Goal: Task Accomplishment & Management: Manage account settings

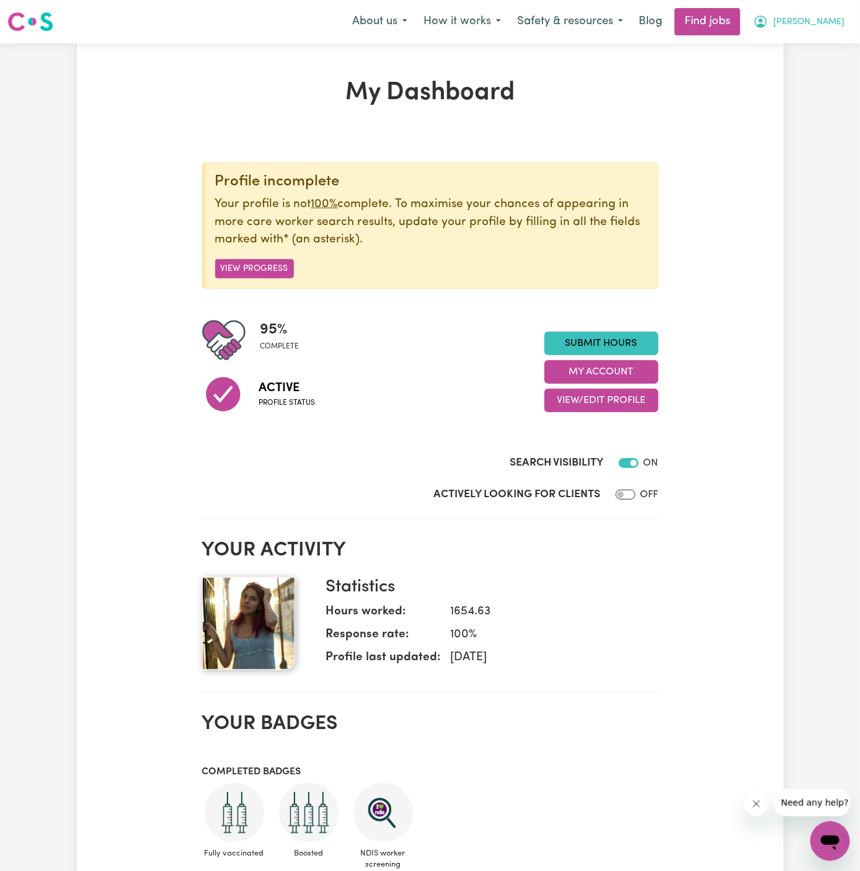
click at [838, 20] on span "[PERSON_NAME]" at bounding box center [808, 23] width 71 height 14
click at [838, 40] on link "My Account" at bounding box center [803, 49] width 98 height 24
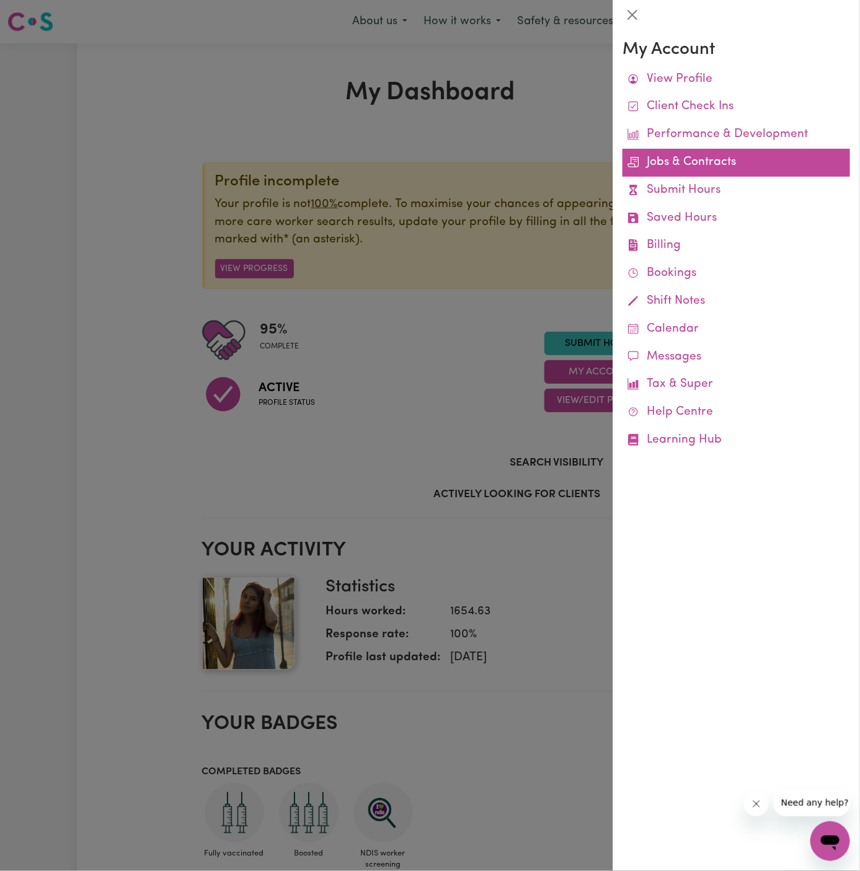
click at [694, 161] on link "Jobs & Contracts" at bounding box center [737, 163] width 228 height 28
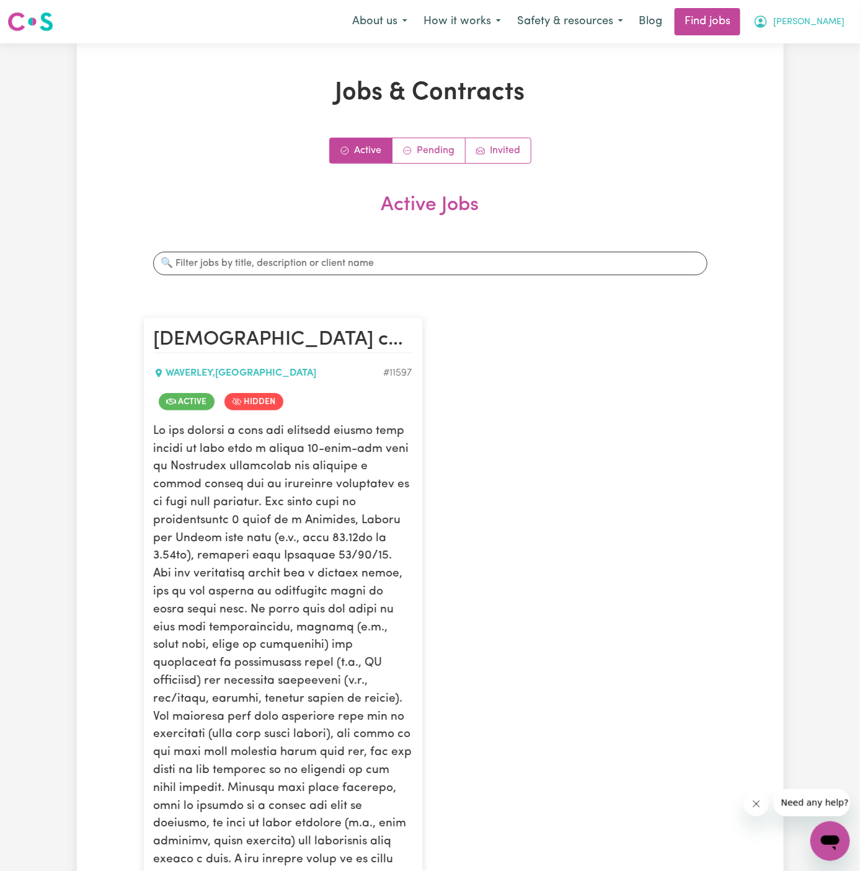
click at [827, 19] on span "[PERSON_NAME]" at bounding box center [808, 23] width 71 height 14
click at [825, 42] on link "My Account" at bounding box center [803, 49] width 98 height 24
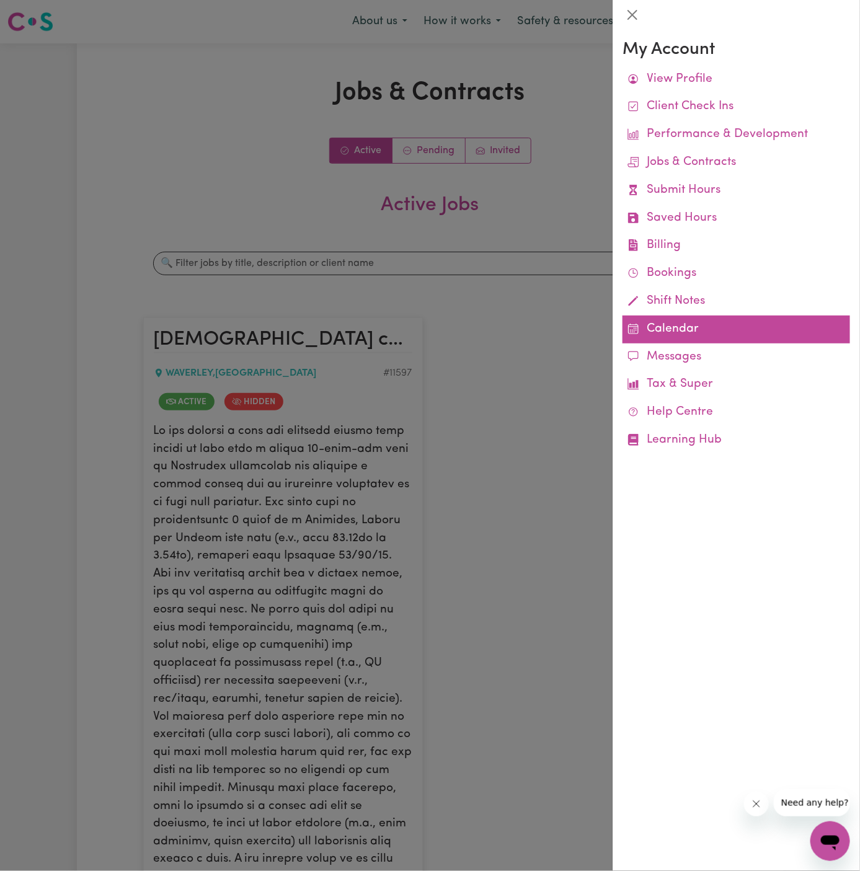
click at [667, 322] on link "Calendar" at bounding box center [737, 330] width 228 height 28
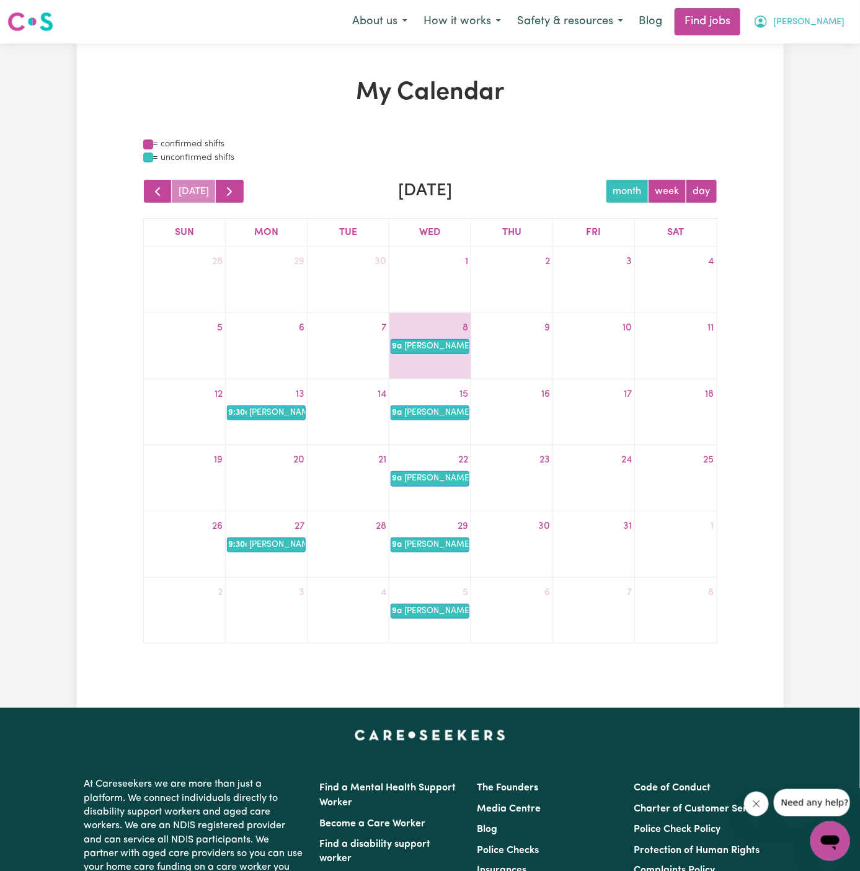
click at [836, 19] on span "[PERSON_NAME]" at bounding box center [808, 23] width 71 height 14
click at [835, 41] on link "My Account" at bounding box center [803, 49] width 98 height 24
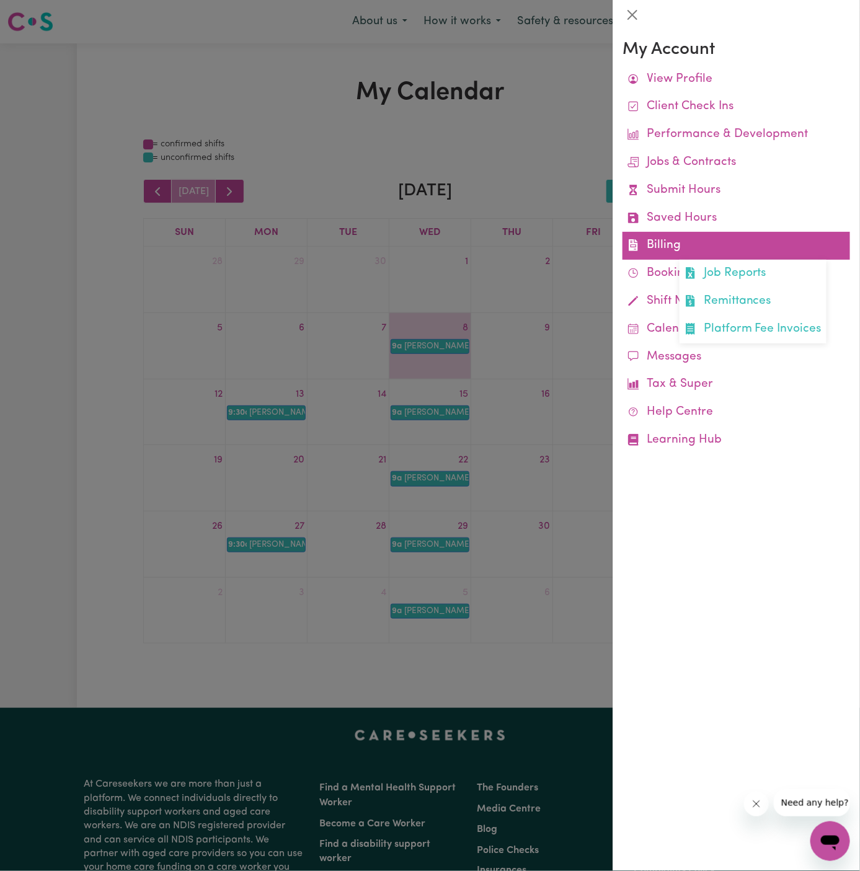
click at [667, 247] on link "Billing Job Reports Remittances Platform Fee Invoices" at bounding box center [737, 246] width 228 height 28
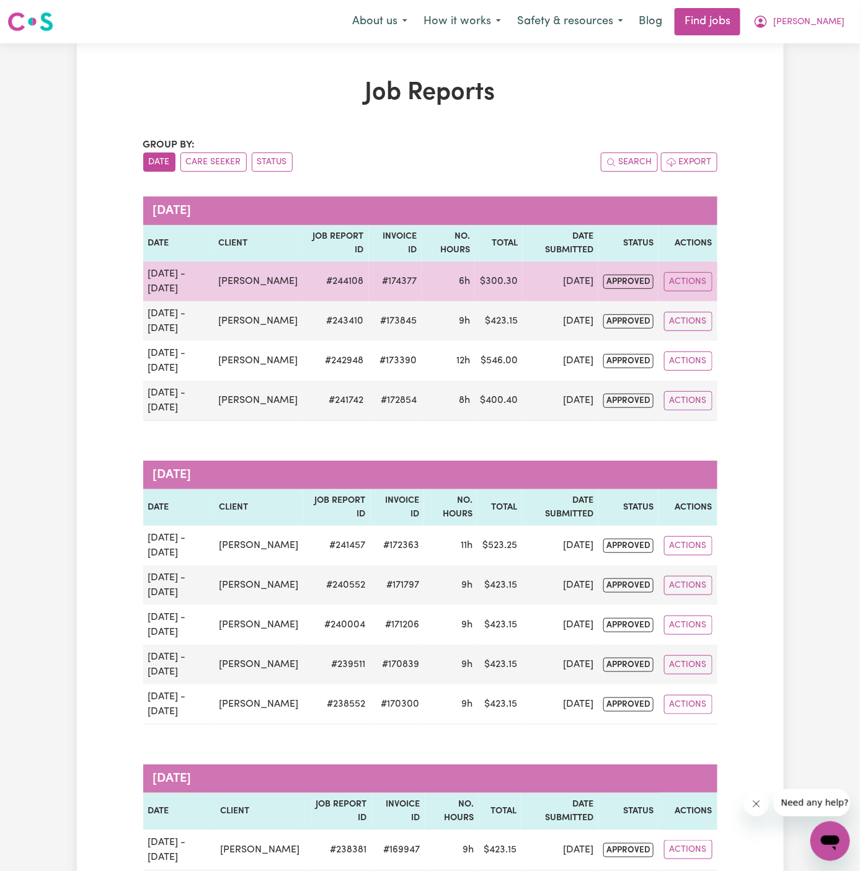
click at [260, 293] on td "[PERSON_NAME]" at bounding box center [257, 282] width 89 height 40
drag, startPoint x: 260, startPoint y: 286, endPoint x: 229, endPoint y: 277, distance: 33.1
click at [229, 277] on td "[PERSON_NAME]" at bounding box center [257, 282] width 89 height 40
copy td "[PERSON_NAME]"
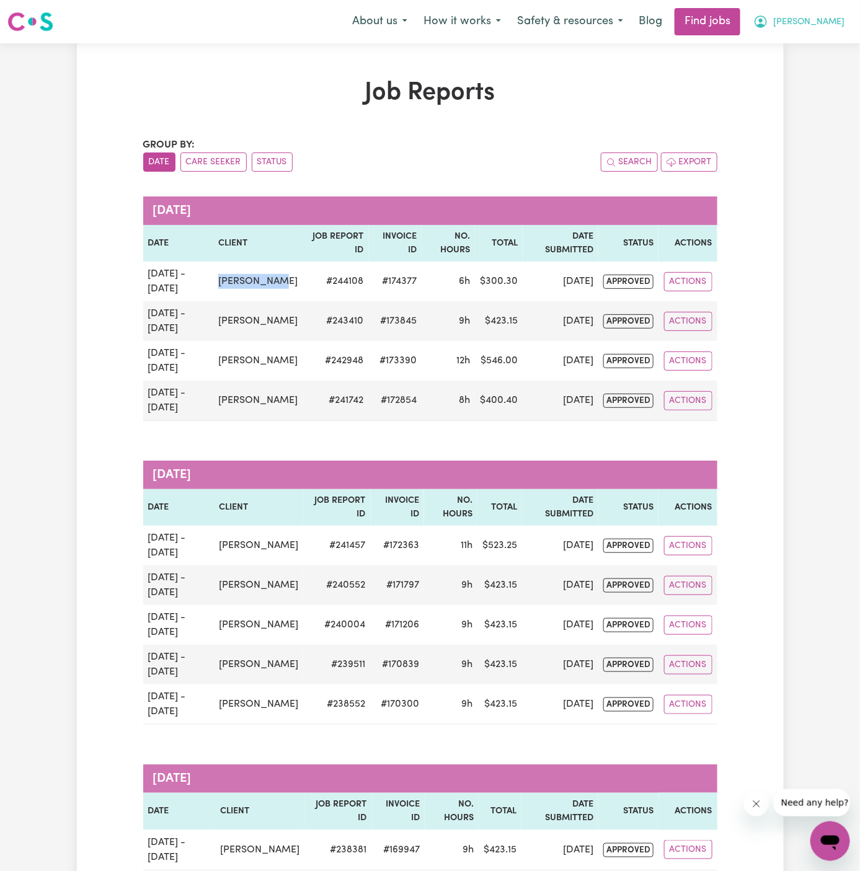
click at [831, 27] on span "[PERSON_NAME]" at bounding box center [808, 23] width 71 height 14
click at [831, 37] on link "My Account" at bounding box center [803, 49] width 98 height 24
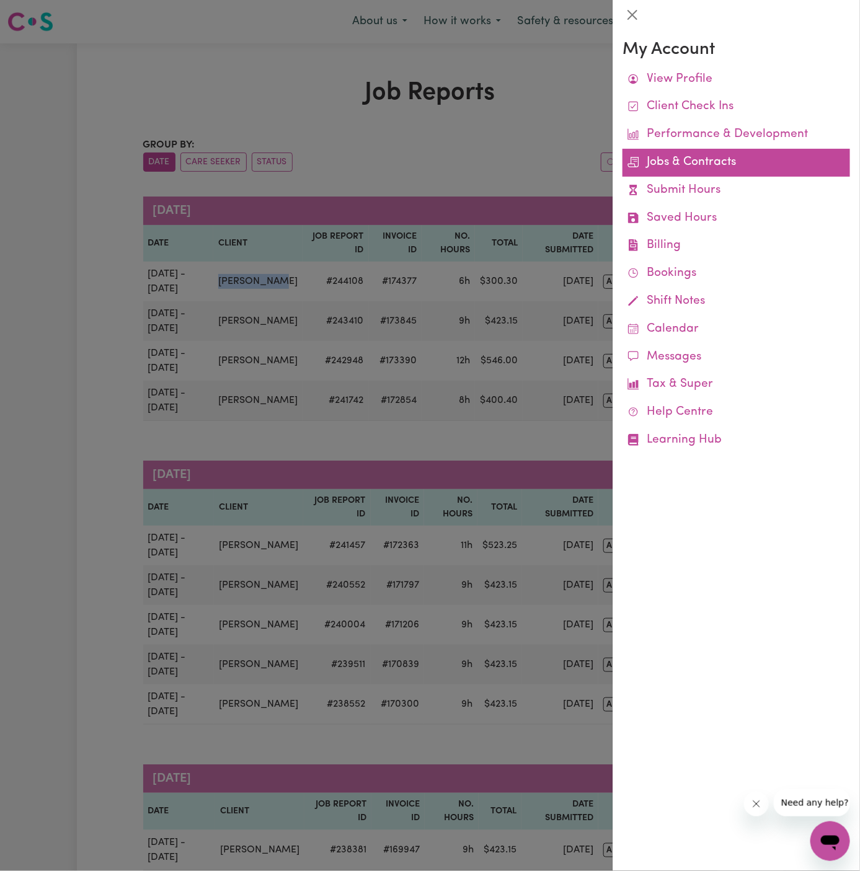
click at [675, 164] on link "Jobs & Contracts" at bounding box center [737, 163] width 228 height 28
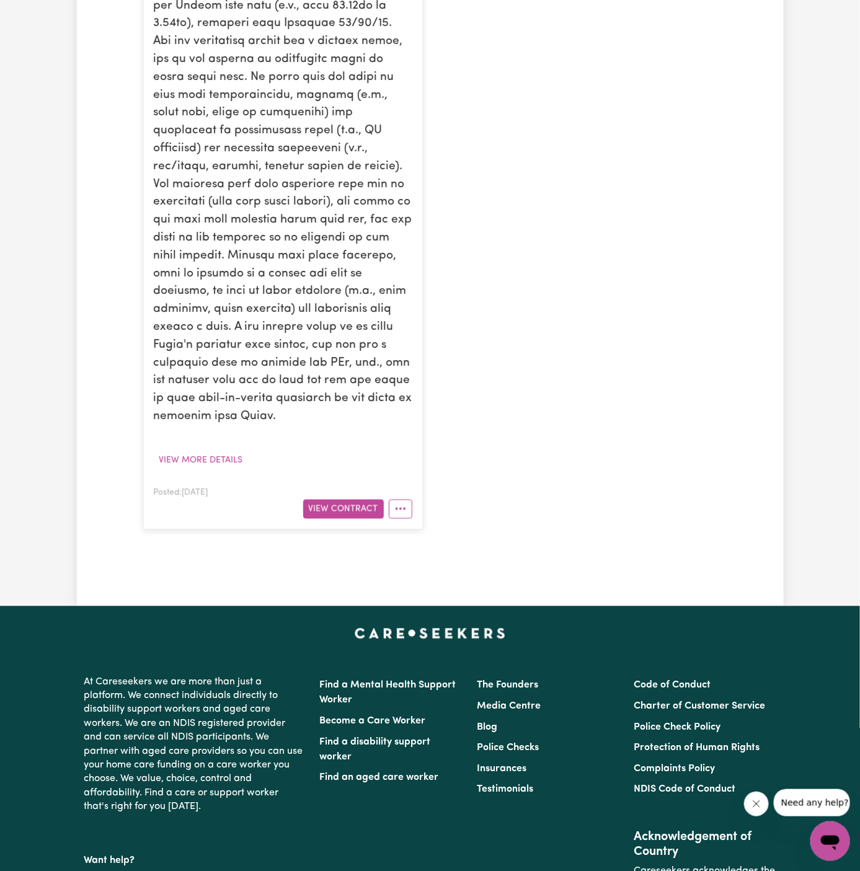
scroll to position [631, 0]
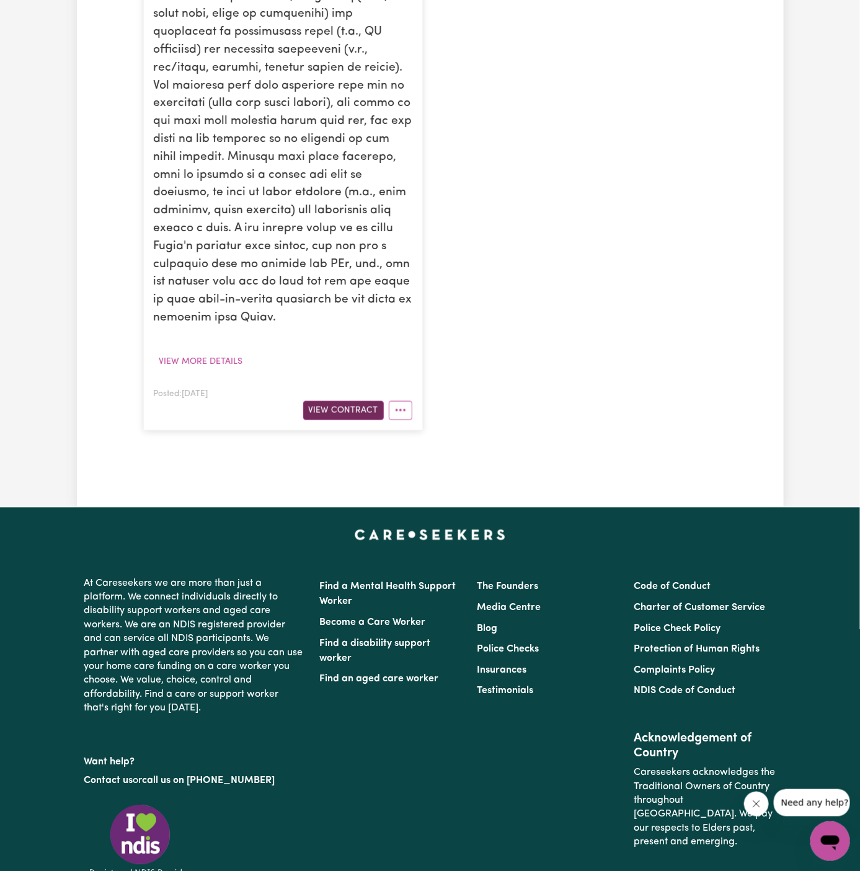
click at [371, 401] on button "View Contract" at bounding box center [343, 410] width 81 height 19
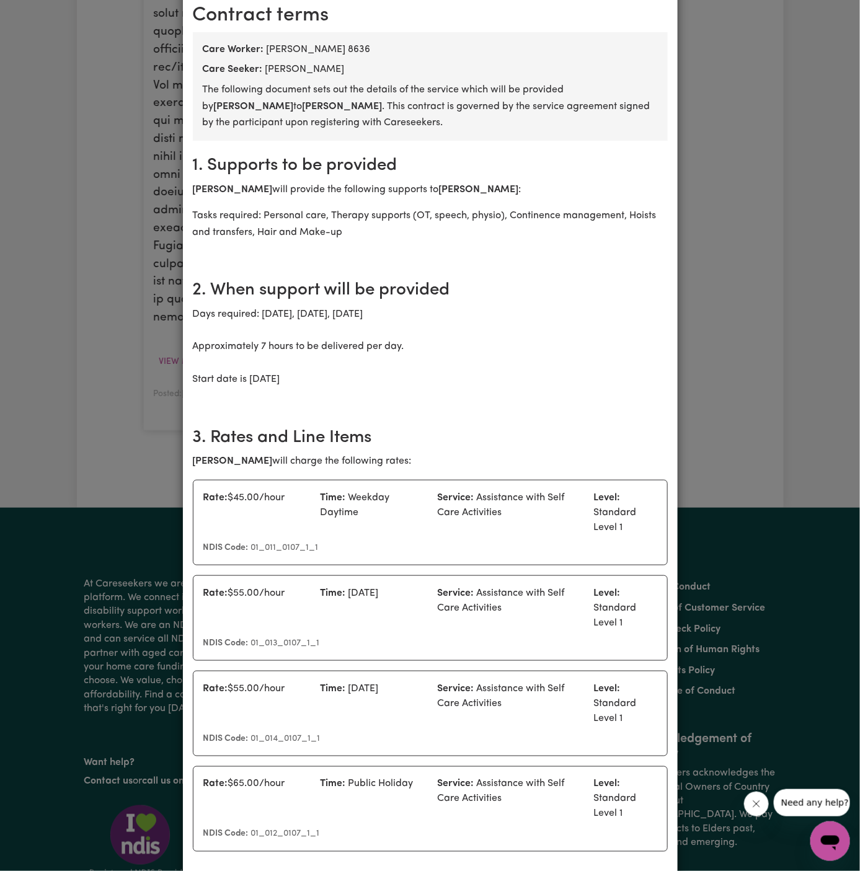
scroll to position [0, 0]
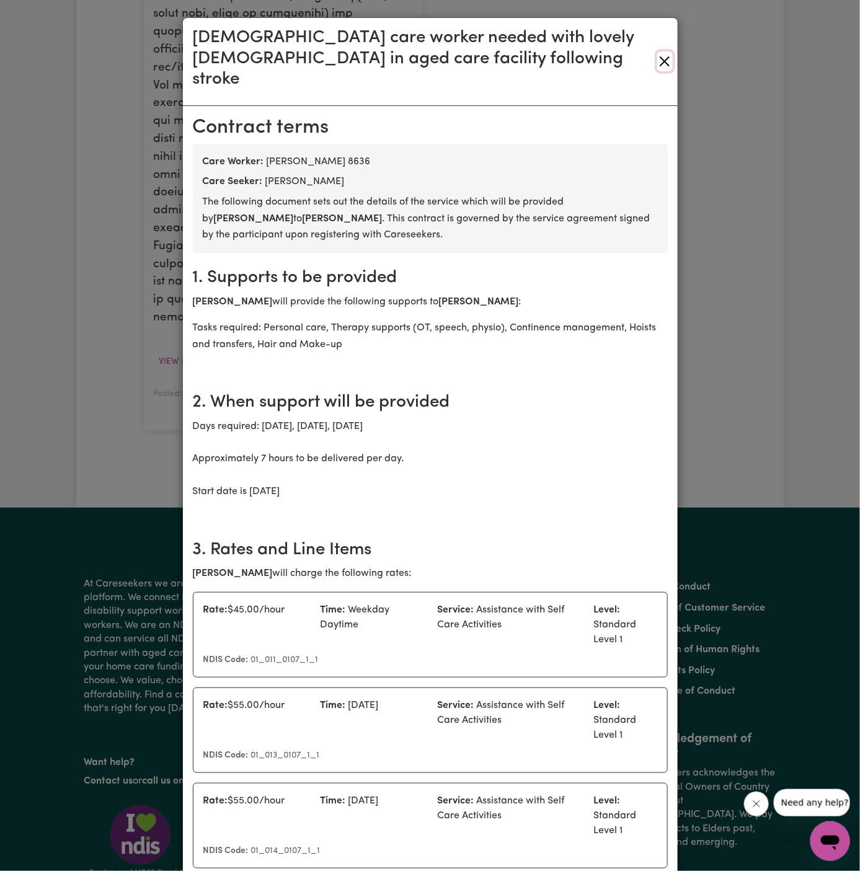
click at [667, 51] on button "Close" at bounding box center [664, 61] width 15 height 20
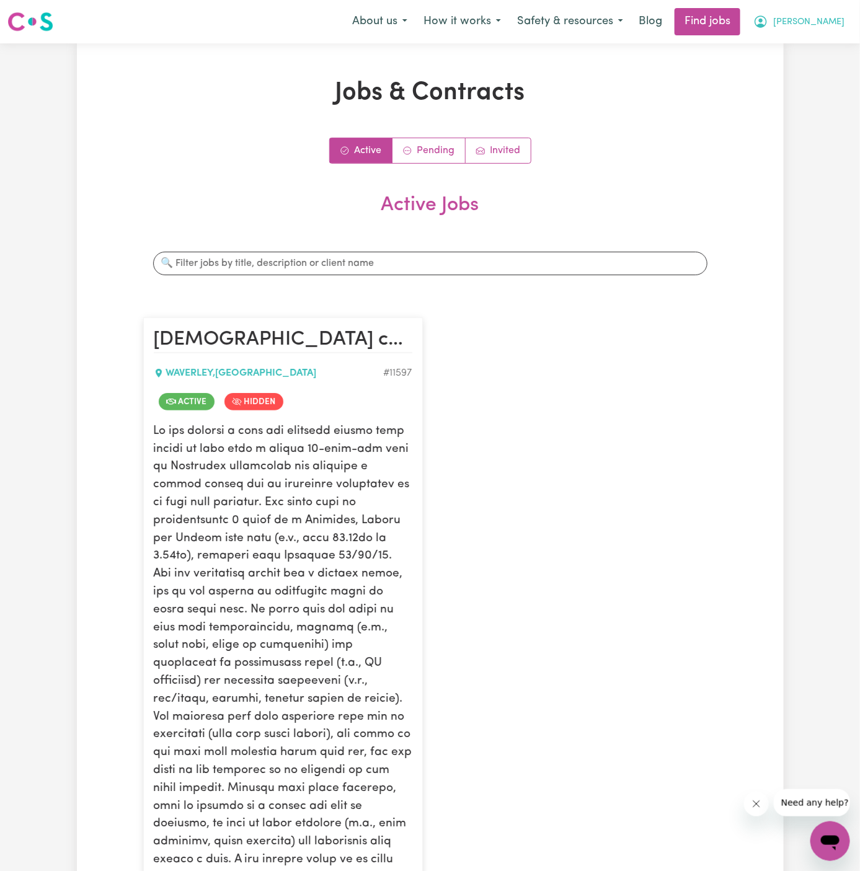
click at [818, 21] on span "[PERSON_NAME]" at bounding box center [808, 23] width 71 height 14
click at [818, 38] on link "My Account" at bounding box center [803, 49] width 98 height 24
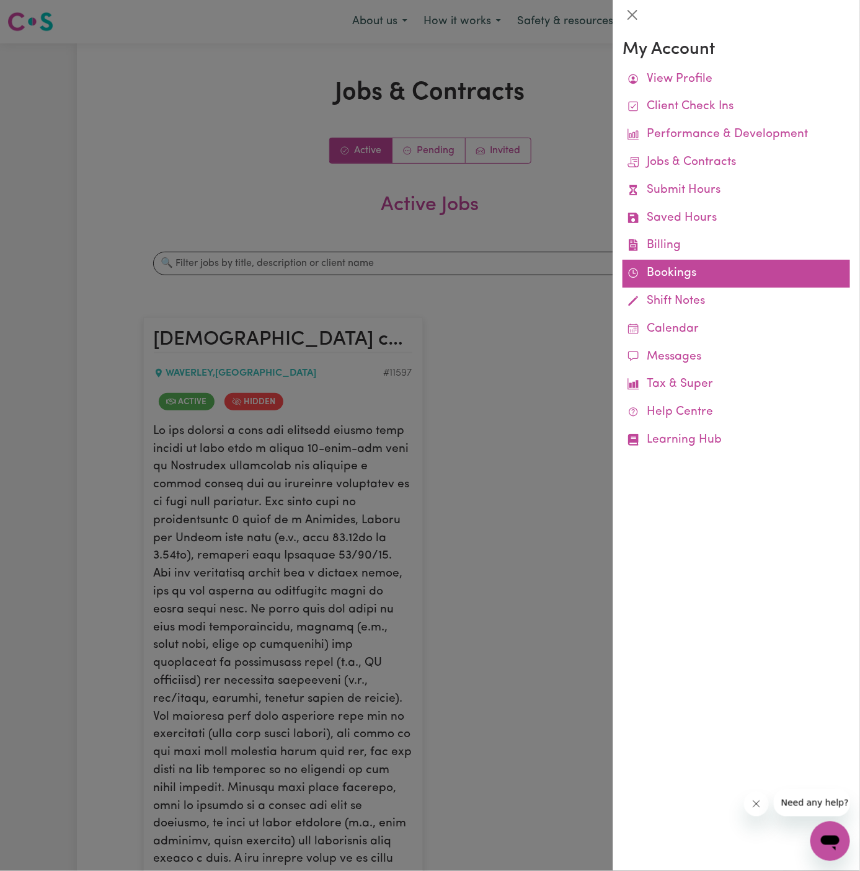
click at [663, 271] on link "Bookings" at bounding box center [737, 274] width 228 height 28
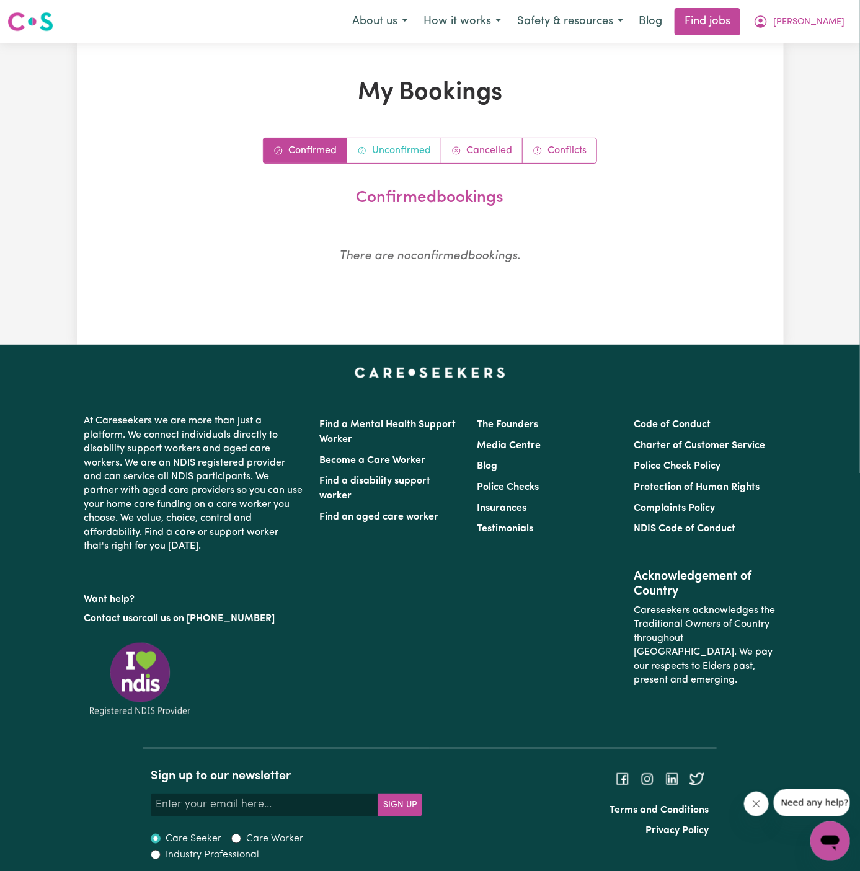
click at [408, 151] on link "Unconfirmed" at bounding box center [394, 150] width 94 height 25
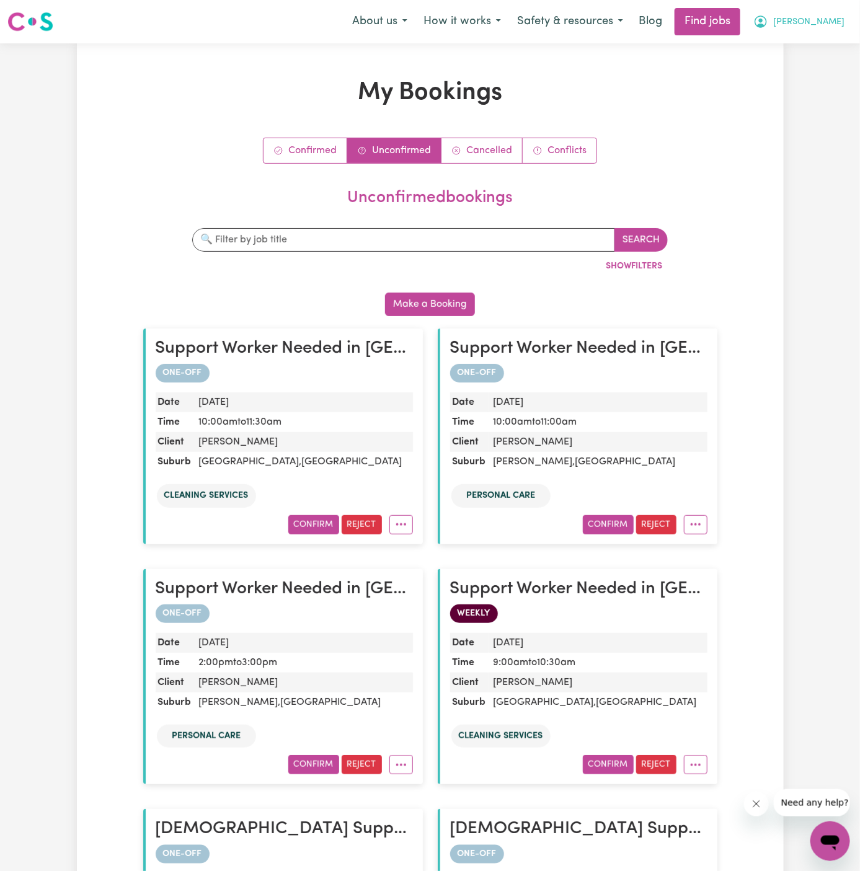
click at [836, 18] on span "[PERSON_NAME]" at bounding box center [808, 23] width 71 height 14
click at [836, 43] on link "My Account" at bounding box center [803, 49] width 98 height 24
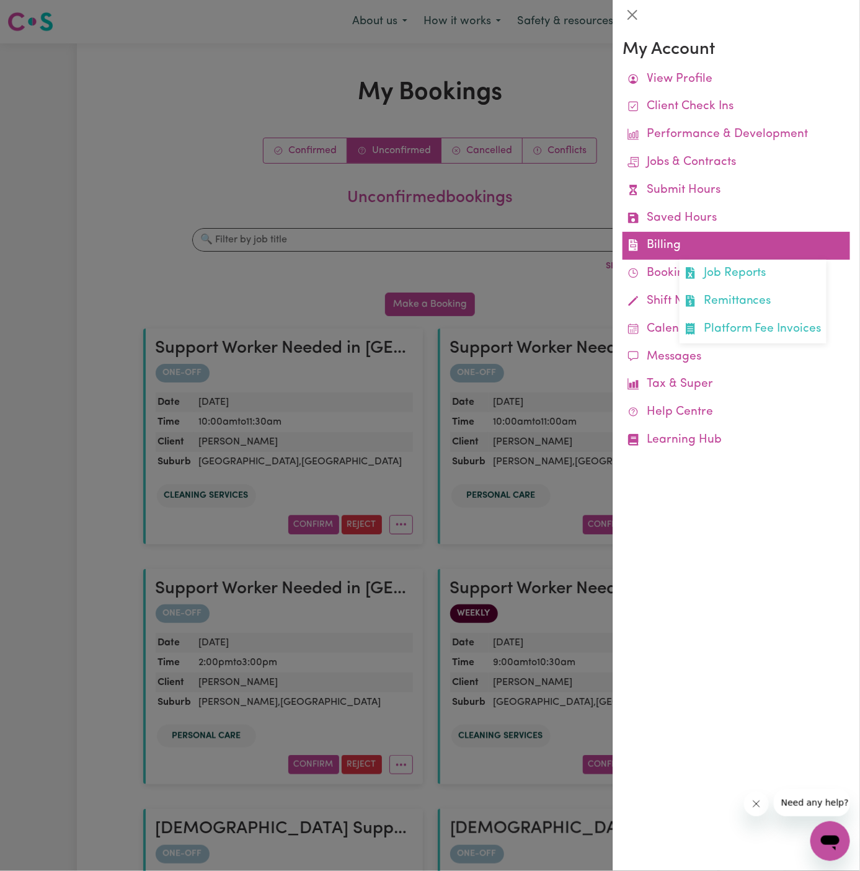
click at [675, 248] on link "Billing Job Reports Remittances Platform Fee Invoices" at bounding box center [737, 246] width 228 height 28
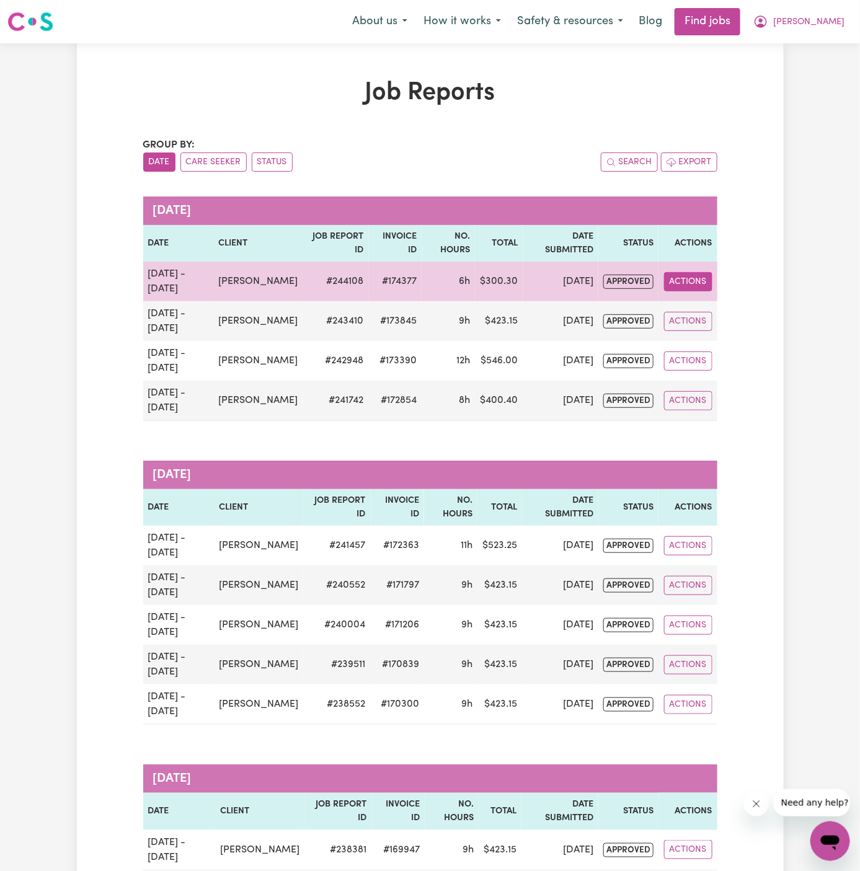
click at [697, 279] on button "Actions" at bounding box center [688, 281] width 48 height 19
click at [719, 309] on link "View Job Report" at bounding box center [717, 310] width 106 height 25
select select "pm"
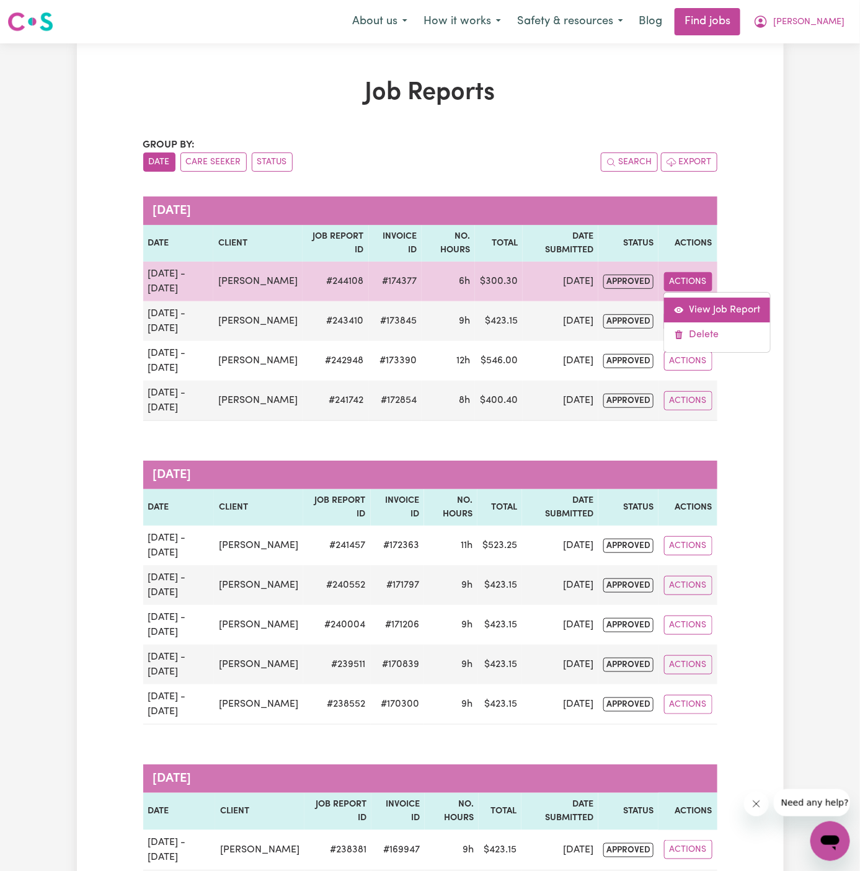
select select "pm"
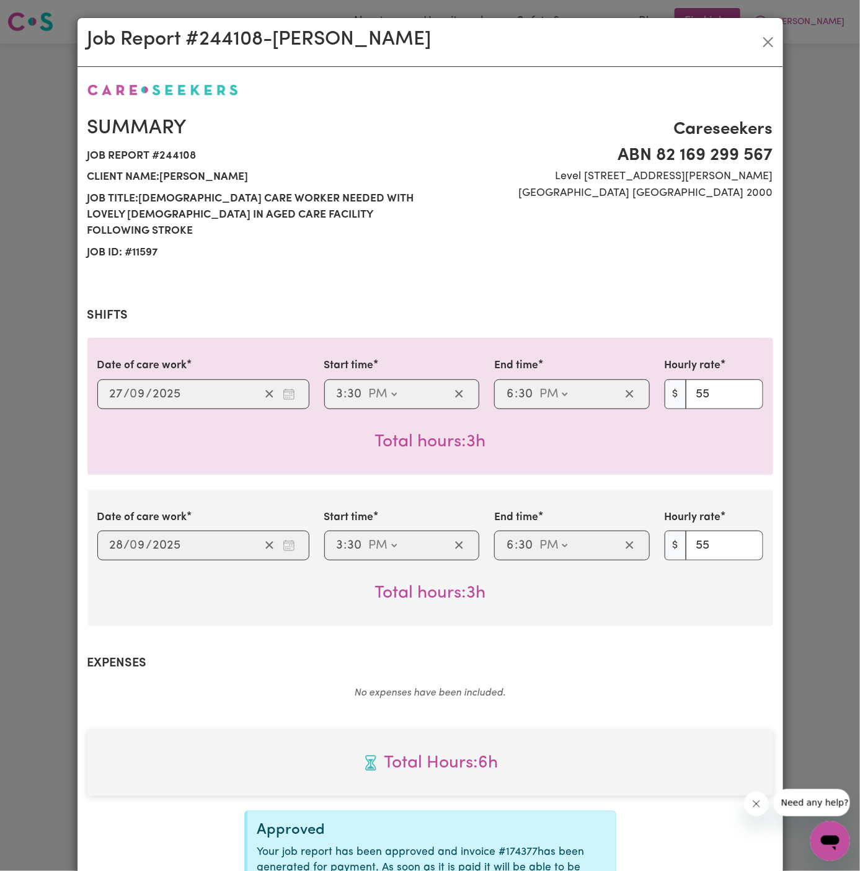
select select "55-[DATE]"
click at [779, 38] on div "Job Report # 244108 - [PERSON_NAME]" at bounding box center [431, 42] width 706 height 49
click at [776, 38] on button "Close" at bounding box center [768, 42] width 20 height 20
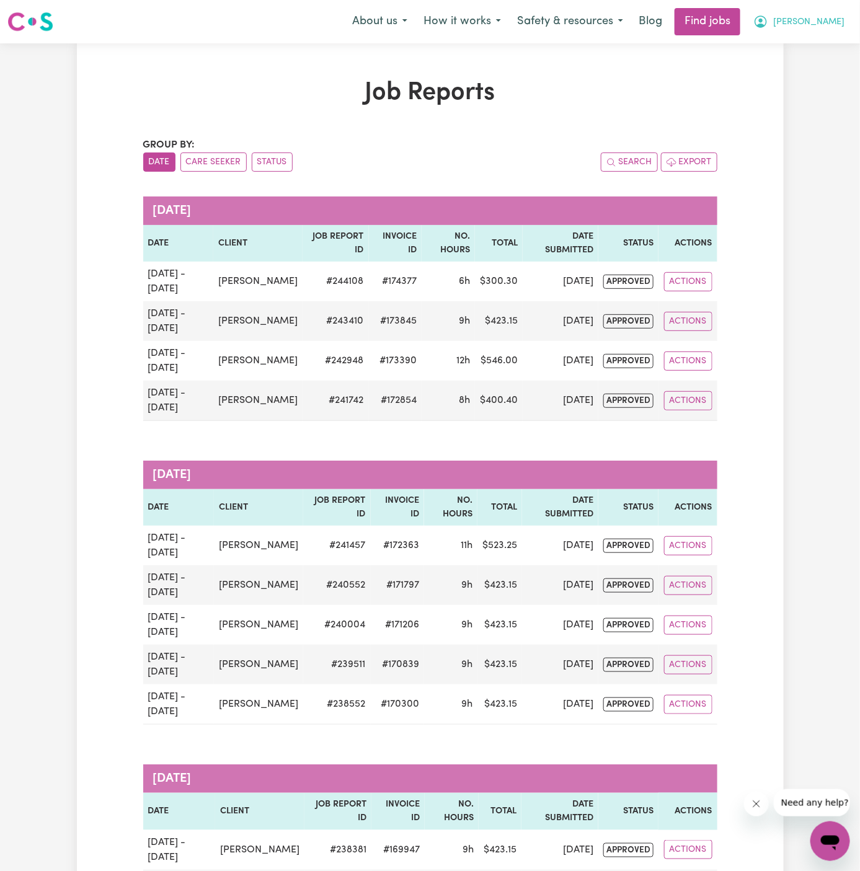
click at [812, 30] on button "[PERSON_NAME]" at bounding box center [798, 22] width 107 height 26
click at [815, 98] on link "Logout" at bounding box center [803, 95] width 98 height 24
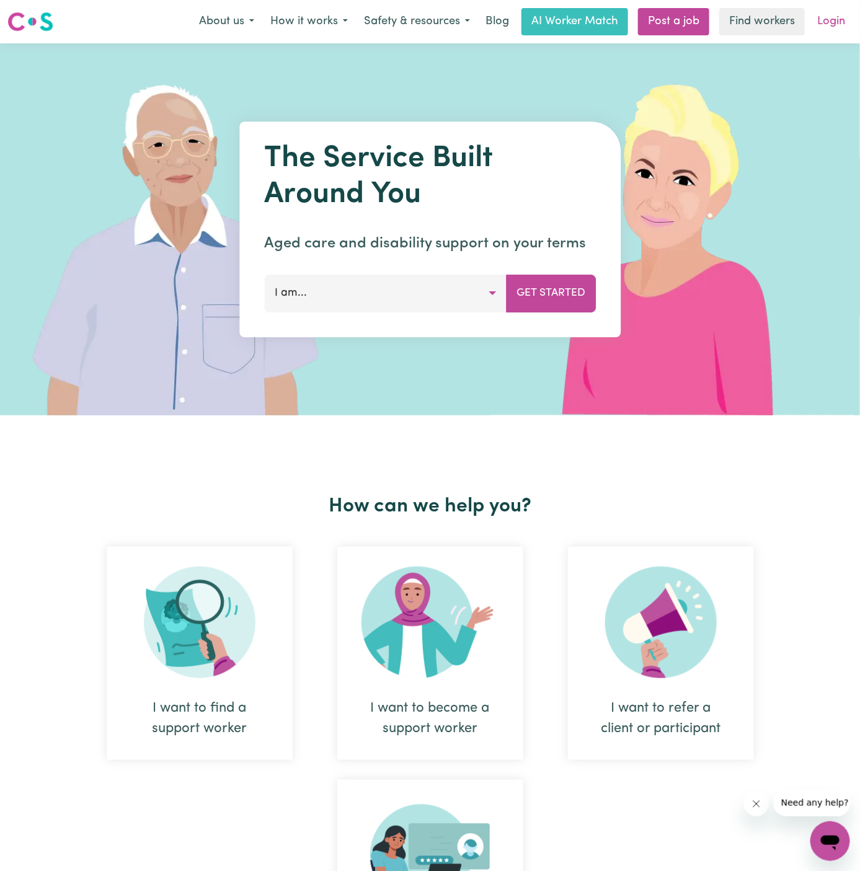
click at [841, 20] on link "Login" at bounding box center [831, 21] width 43 height 27
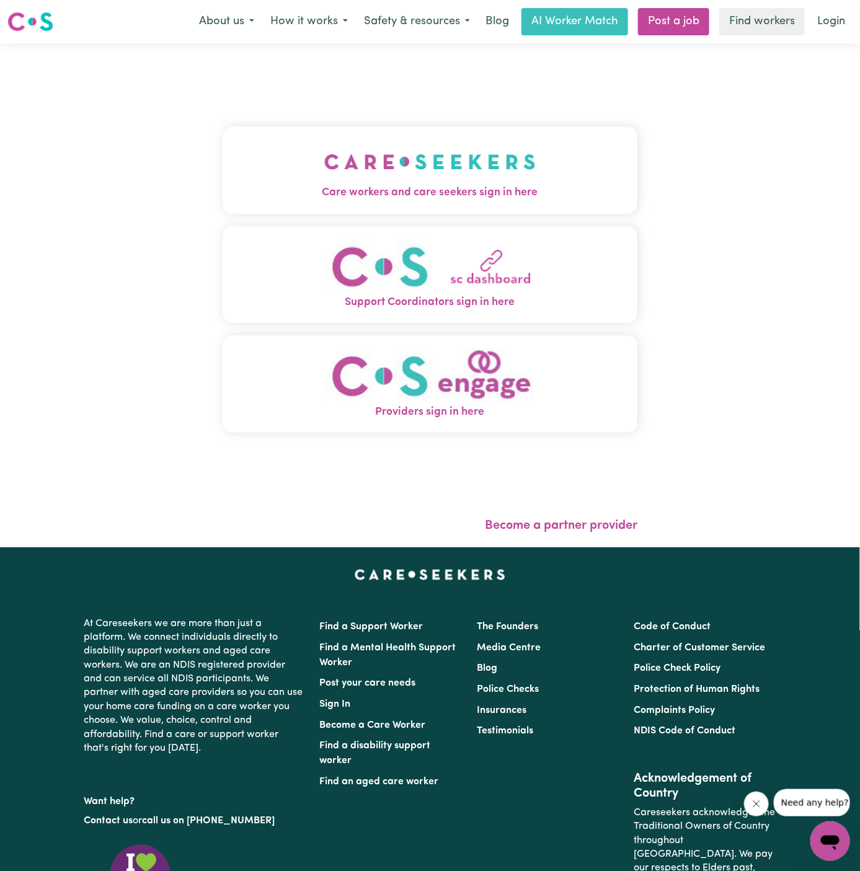
click at [353, 163] on img "Care workers and care seekers sign in here" at bounding box center [429, 162] width 211 height 46
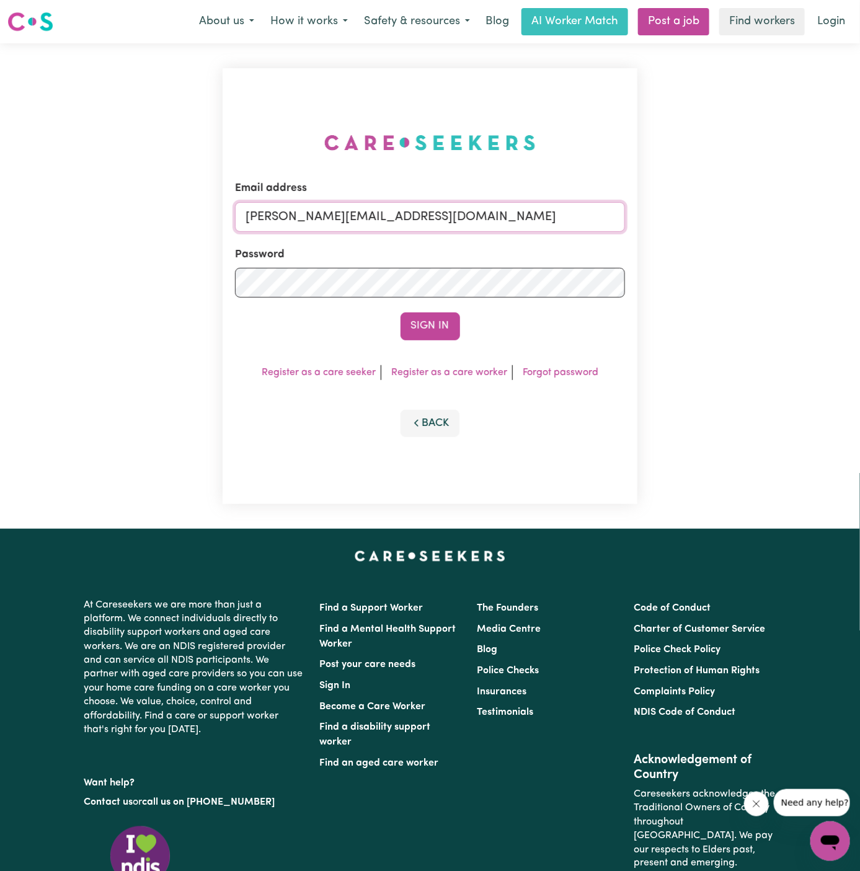
click at [417, 214] on input "[PERSON_NAME][EMAIL_ADDRESS][DOMAIN_NAME]" at bounding box center [430, 217] width 391 height 30
drag, startPoint x: 309, startPoint y: 223, endPoint x: 867, endPoint y: 220, distance: 558.1
click at [859, 220] on html "Menu About us How it works Safety & resources Blog AI Worker Match Post a job F…" at bounding box center [430, 531] width 860 height 1062
type input "[EMAIL_ADDRESS][DOMAIN_NAME]"
click at [401, 313] on button "Sign In" at bounding box center [431, 326] width 60 height 27
